Goal: Transaction & Acquisition: Purchase product/service

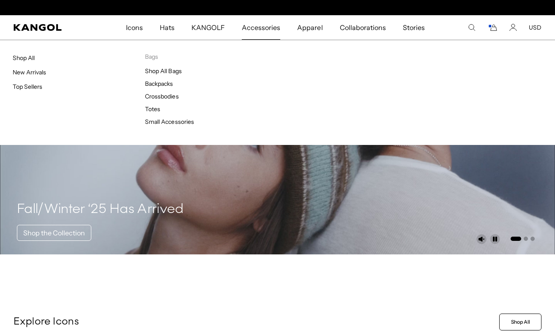
scroll to position [0, 174]
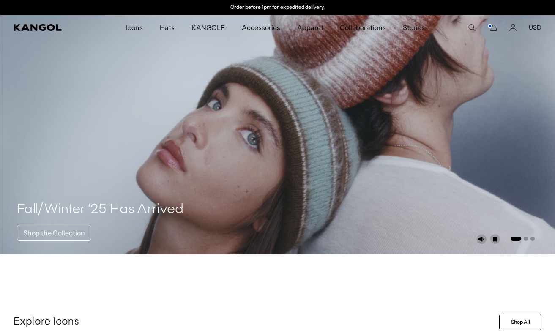
click at [493, 27] on icon "Cart" at bounding box center [494, 28] width 6 height 6
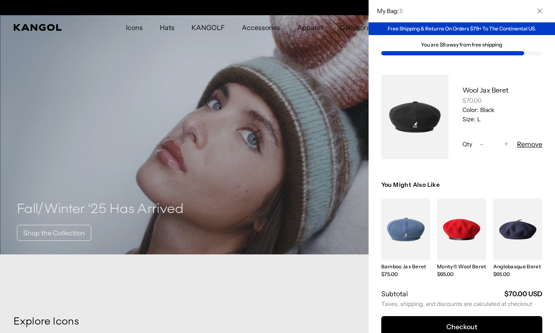
scroll to position [0, 0]
click at [169, 25] on div at bounding box center [277, 166] width 555 height 333
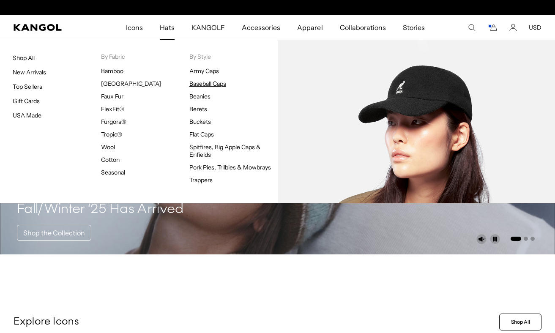
scroll to position [0, 174]
click at [197, 82] on link "Baseball Caps" at bounding box center [207, 84] width 37 height 8
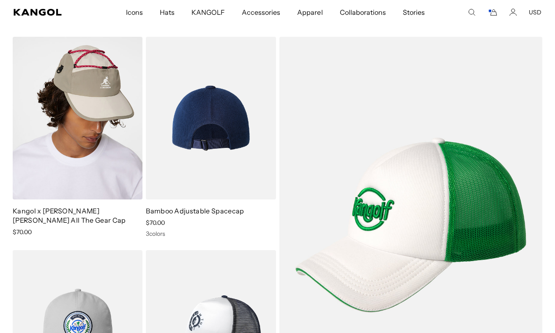
click at [218, 109] on img at bounding box center [211, 118] width 130 height 163
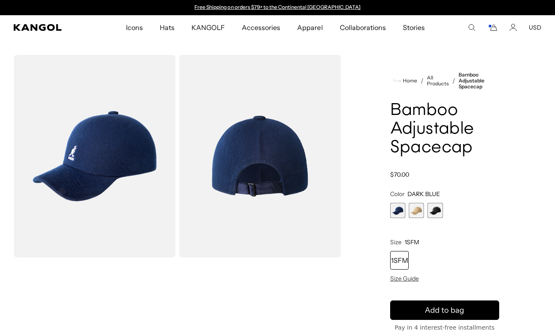
click at [118, 148] on img "Gallery Viewer" at bounding box center [95, 156] width 162 height 202
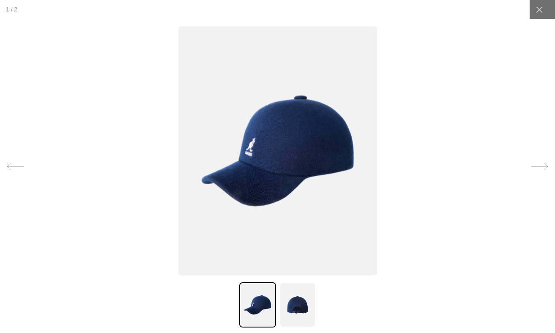
scroll to position [0, 174]
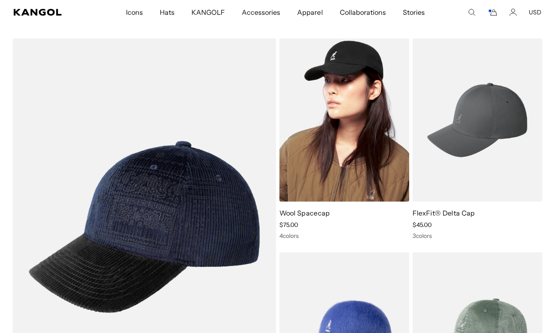
click at [323, 111] on img at bounding box center [344, 119] width 130 height 163
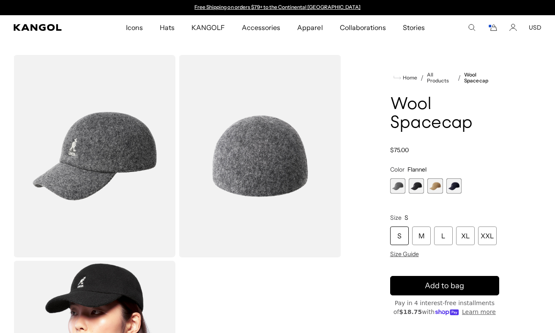
click at [397, 183] on span "1 of 4" at bounding box center [397, 185] width 15 height 15
click at [414, 186] on span "2 of 4" at bounding box center [416, 185] width 15 height 15
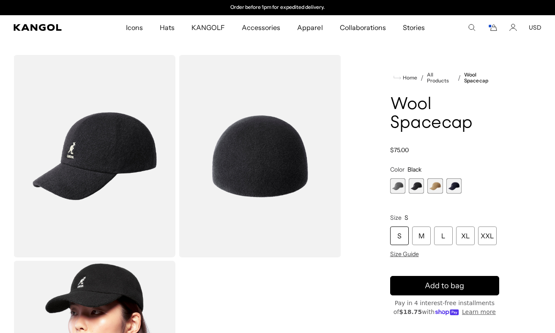
click at [437, 186] on span "3 of 4" at bounding box center [434, 185] width 15 height 15
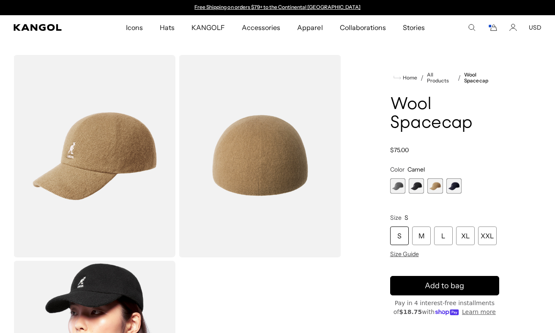
click at [453, 183] on span "4 of 4" at bounding box center [453, 185] width 15 height 15
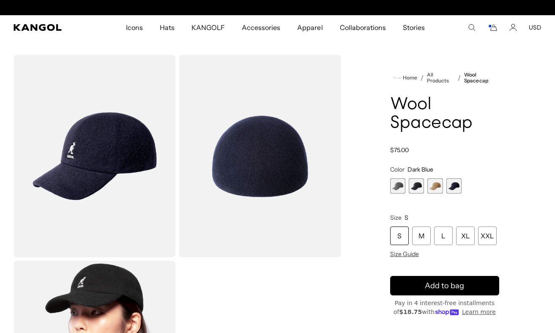
scroll to position [0, 174]
click at [415, 183] on span "2 of 4" at bounding box center [416, 185] width 15 height 15
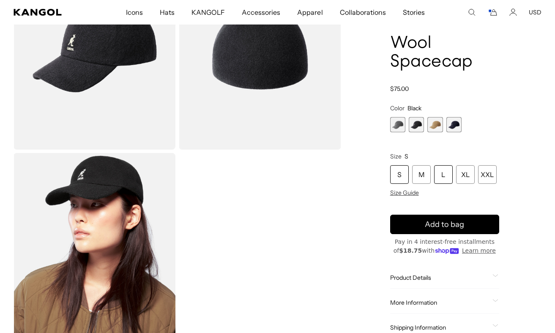
scroll to position [108, 0]
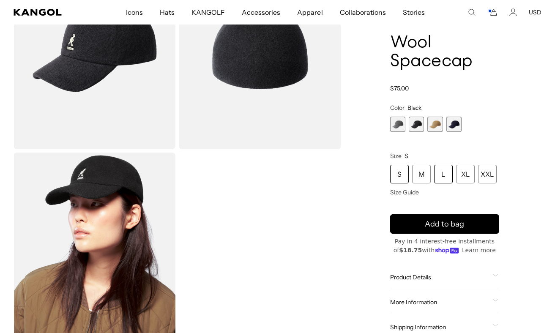
click at [442, 172] on div "L" at bounding box center [443, 174] width 19 height 19
click at [439, 223] on icon "submit" at bounding box center [445, 224] width 16 height 16
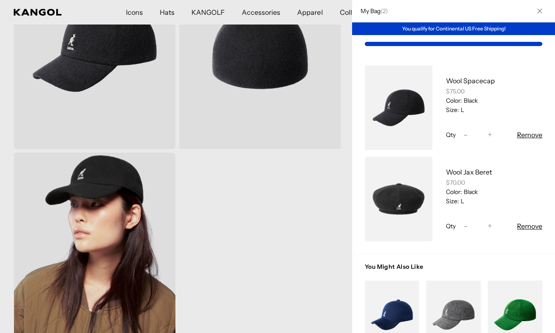
scroll to position [0, 174]
click at [523, 134] on button "Remove" at bounding box center [529, 135] width 25 height 10
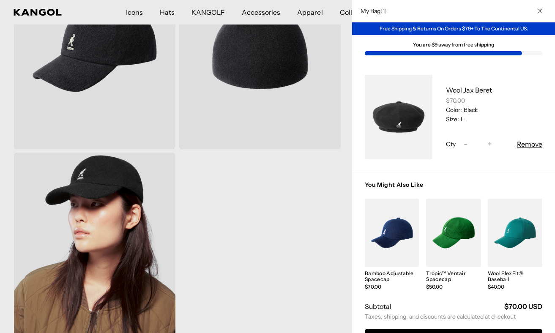
click at [211, 234] on div at bounding box center [277, 166] width 555 height 333
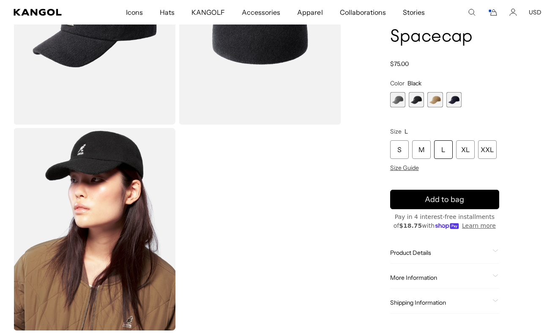
scroll to position [131, 0]
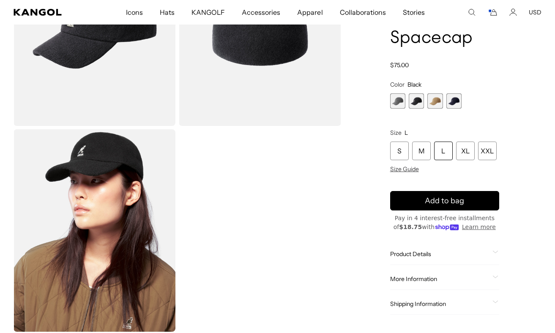
click at [398, 101] on span "1 of 4" at bounding box center [397, 100] width 15 height 15
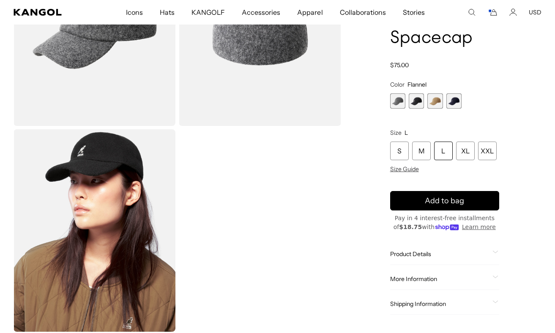
scroll to position [0, 174]
click at [440, 148] on div "L" at bounding box center [443, 151] width 19 height 19
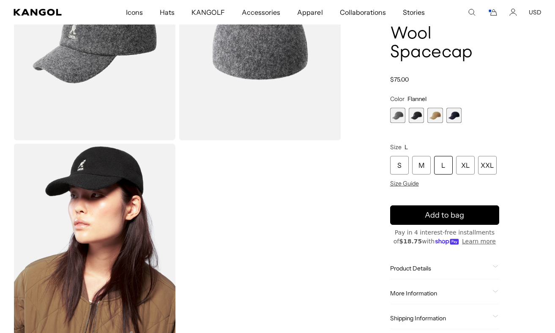
scroll to position [0, 0]
